Goal: Find specific page/section: Find specific page/section

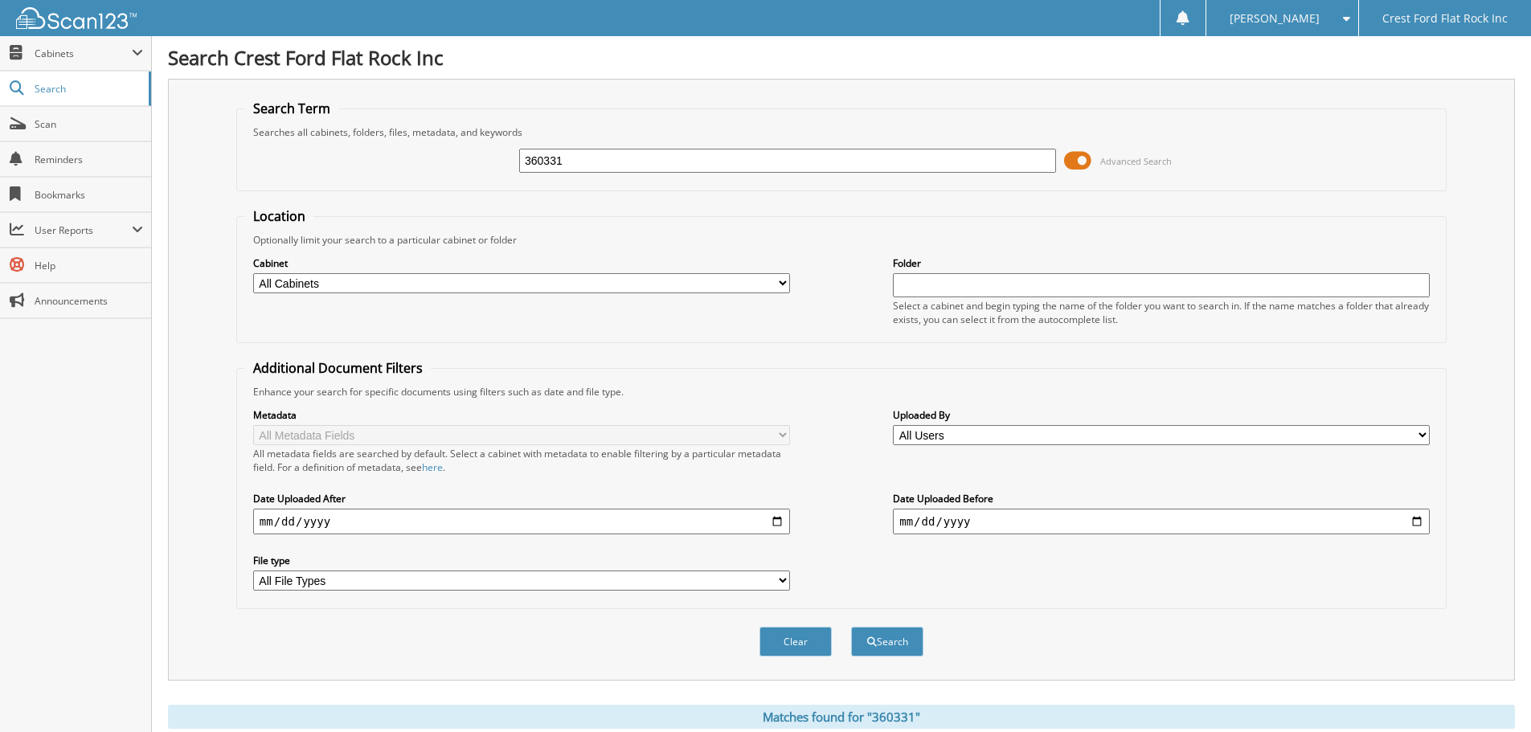
drag, startPoint x: 595, startPoint y: 166, endPoint x: 254, endPoint y: 170, distance: 341.6
click at [260, 168] on div "360331 Advanced Search" at bounding box center [841, 160] width 1193 height 43
type input "343972"
click at [851, 627] on button "Search" at bounding box center [887, 642] width 72 height 30
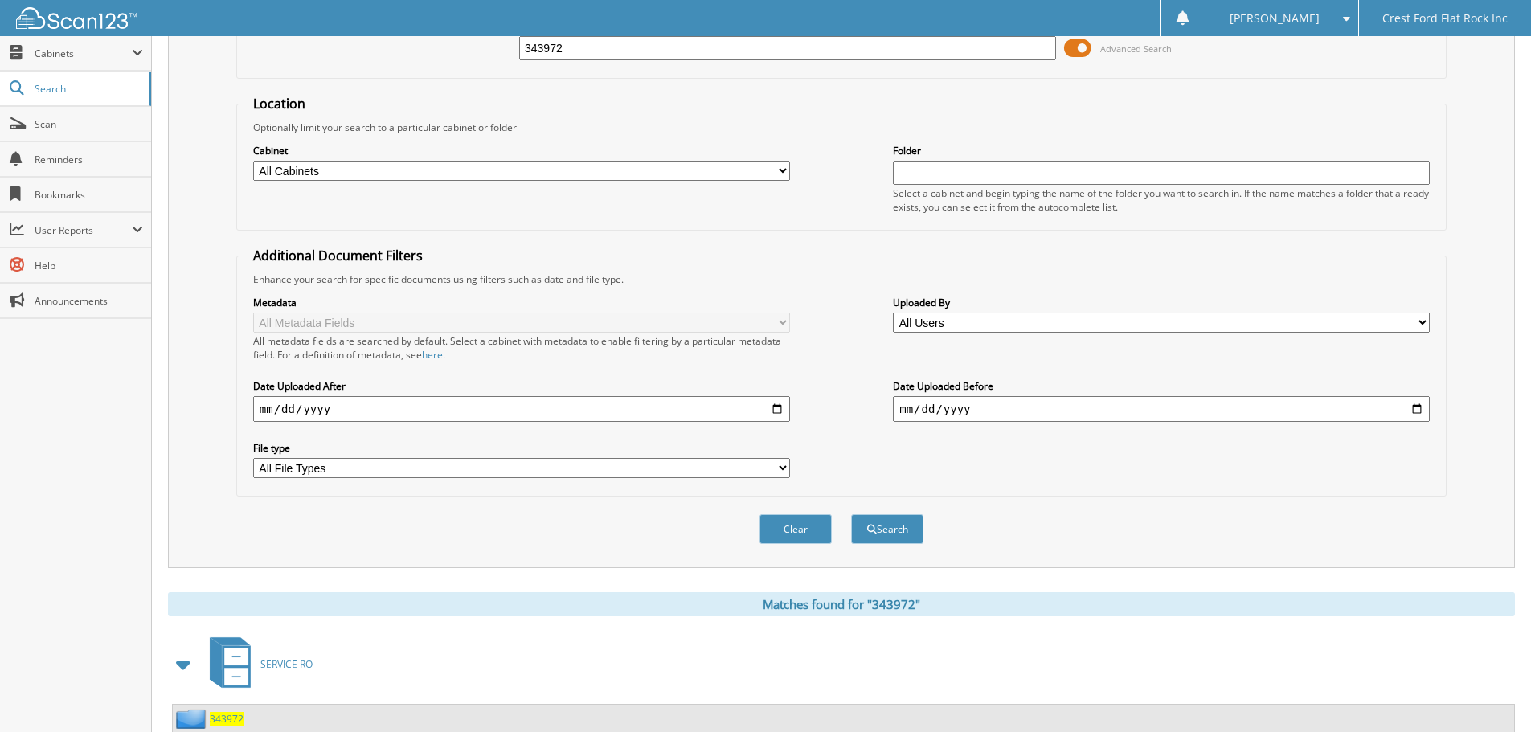
scroll to position [264, 0]
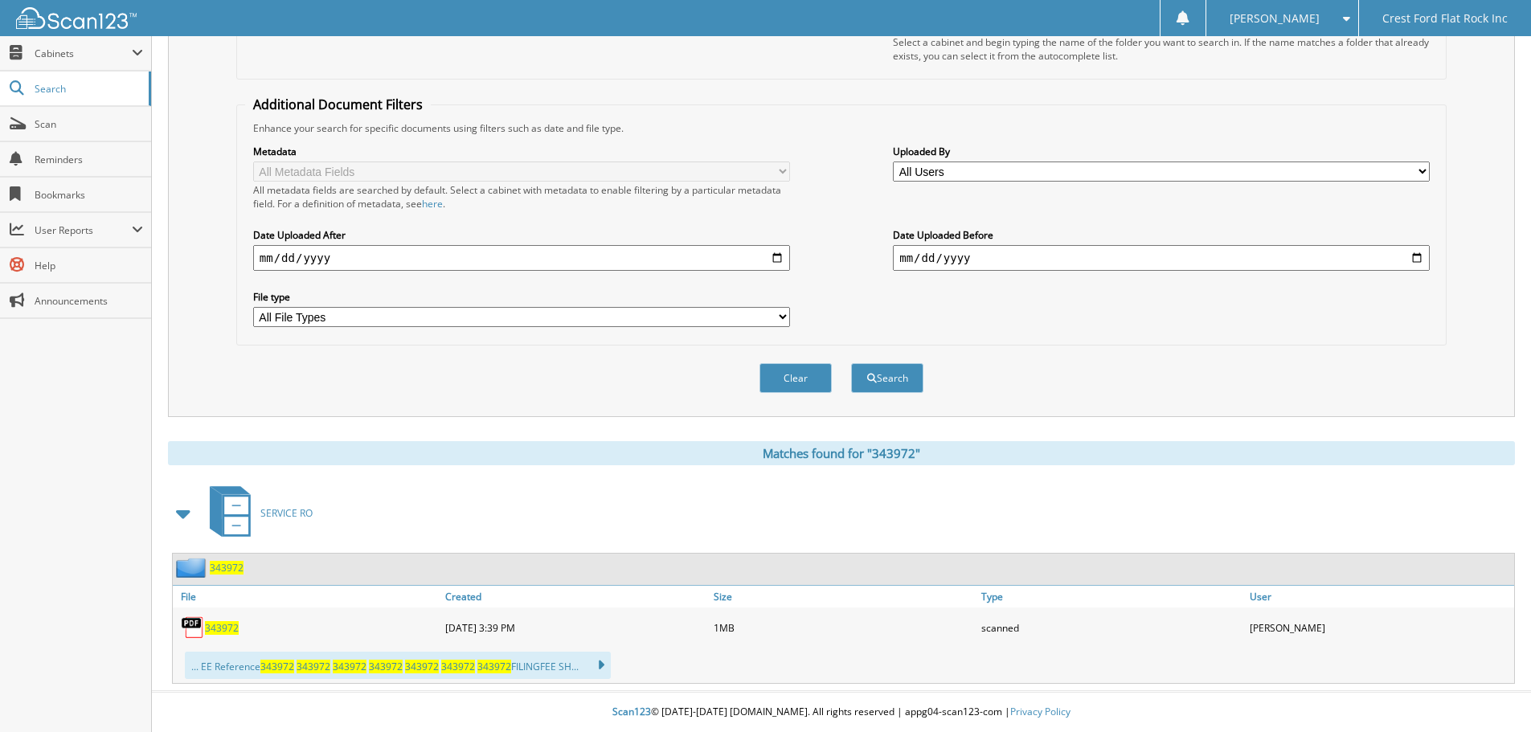
click at [216, 630] on span "343972" at bounding box center [222, 628] width 34 height 14
click at [224, 624] on span "343972" at bounding box center [222, 628] width 34 height 14
